Goal: Use online tool/utility: Utilize a website feature to perform a specific function

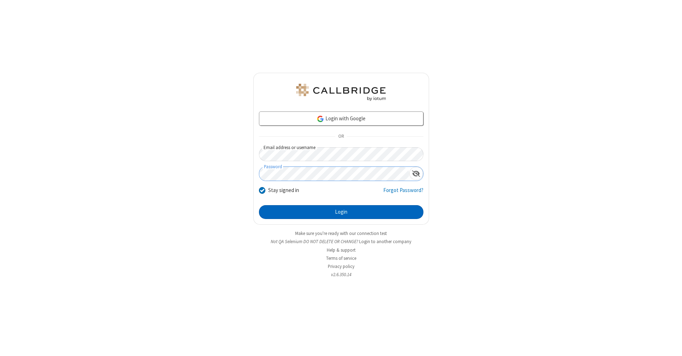
click at [341, 212] on button "Login" at bounding box center [341, 212] width 165 height 14
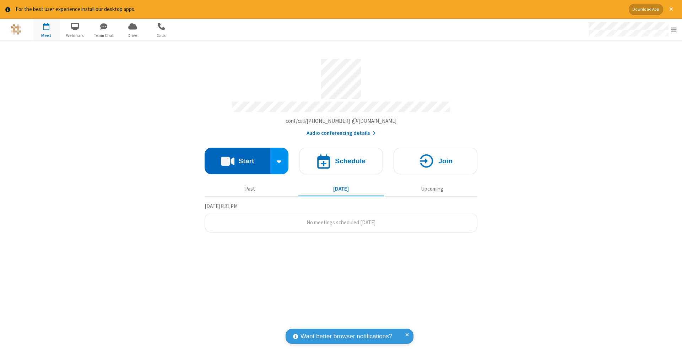
click at [237, 157] on button "Start" at bounding box center [238, 161] width 66 height 27
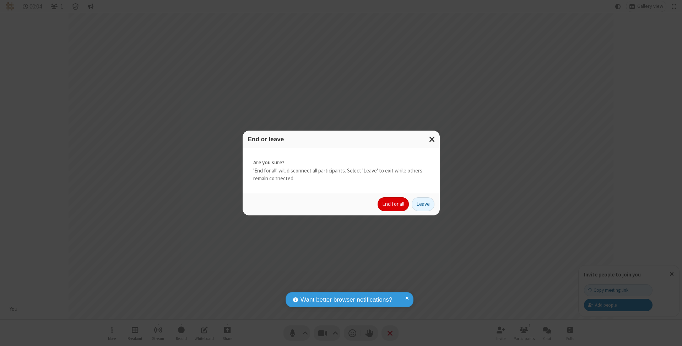
click at [394, 204] on button "End for all" at bounding box center [393, 205] width 31 height 14
